Goal: Transaction & Acquisition: Purchase product/service

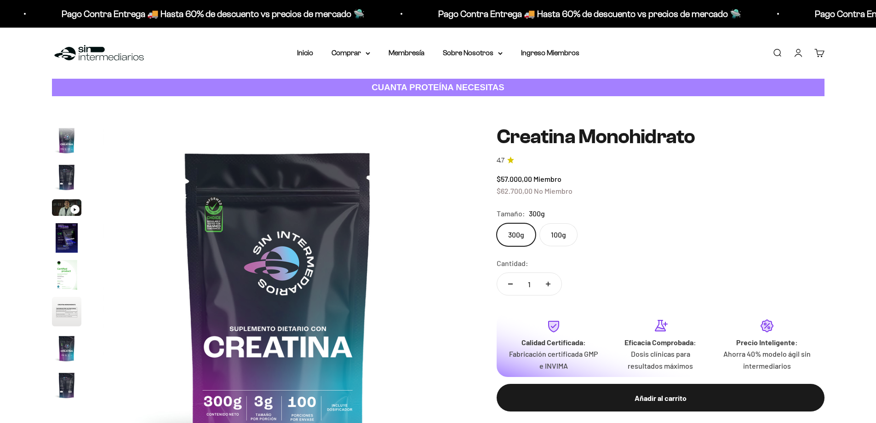
scroll to position [38, 0]
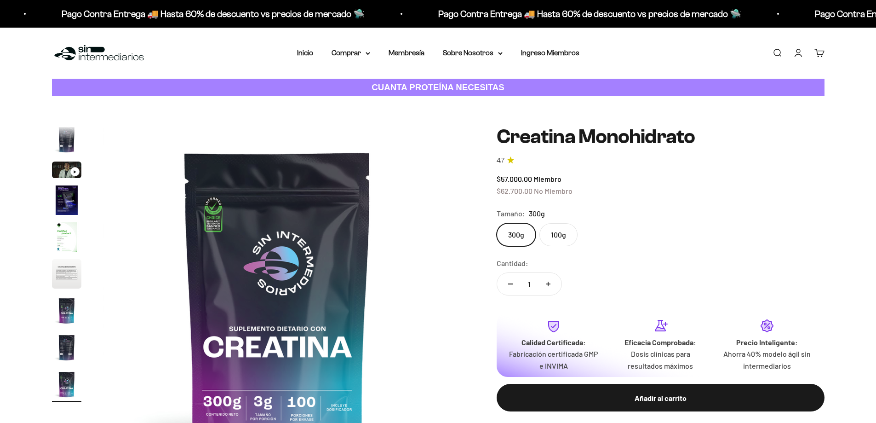
click at [357, 54] on summary "Comprar" at bounding box center [351, 53] width 39 height 12
click at [382, 84] on summary "Proteínas" at bounding box center [375, 82] width 76 height 12
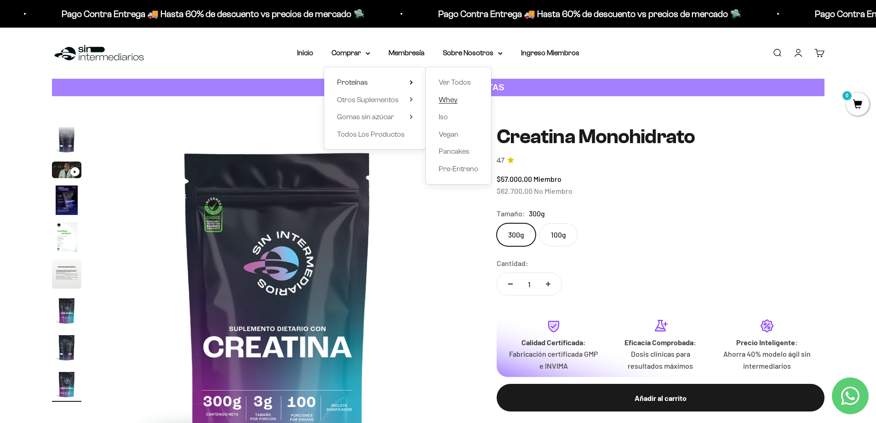
click at [461, 103] on link "Whey" at bounding box center [459, 100] width 40 height 12
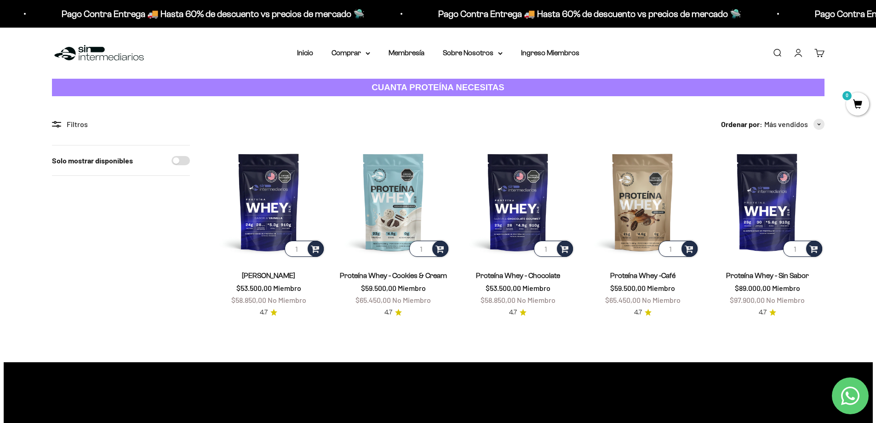
click at [176, 161] on input "Solo mostrar disponibles" at bounding box center [181, 160] width 18 height 9
checkbox input "true"
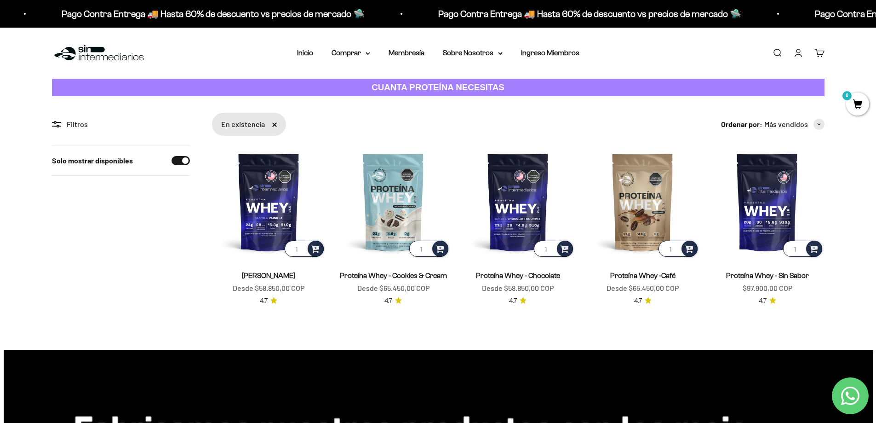
click at [176, 161] on input "Solo mostrar disponibles" at bounding box center [181, 160] width 18 height 9
checkbox input "false"
click at [359, 48] on summary "Comprar" at bounding box center [351, 53] width 39 height 12
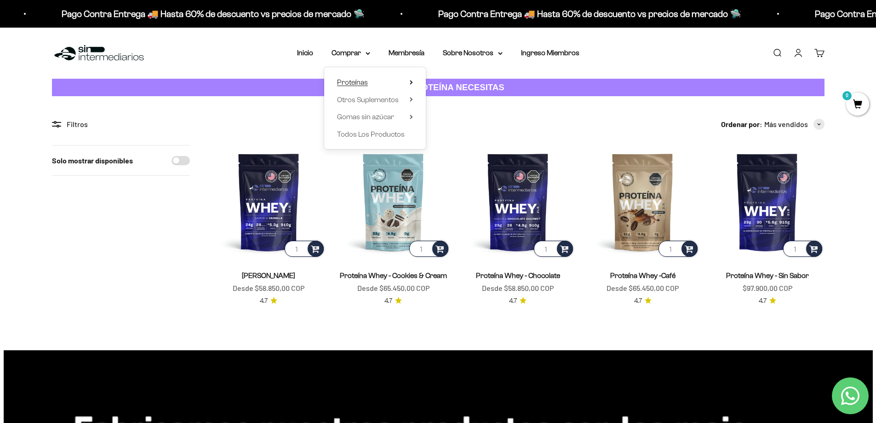
click at [409, 84] on summary "Proteínas" at bounding box center [375, 82] width 76 height 12
click at [456, 101] on span "Whey" at bounding box center [448, 100] width 19 height 8
